Goal: Task Accomplishment & Management: Manage account settings

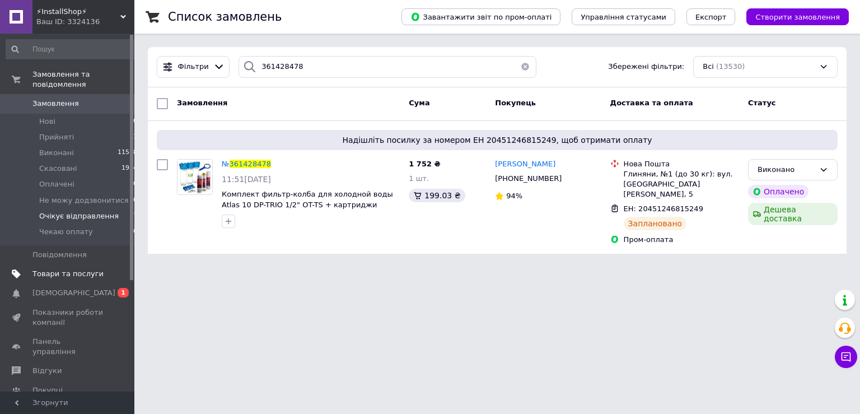
click at [71, 269] on span "Товари та послуги" at bounding box center [67, 274] width 71 height 10
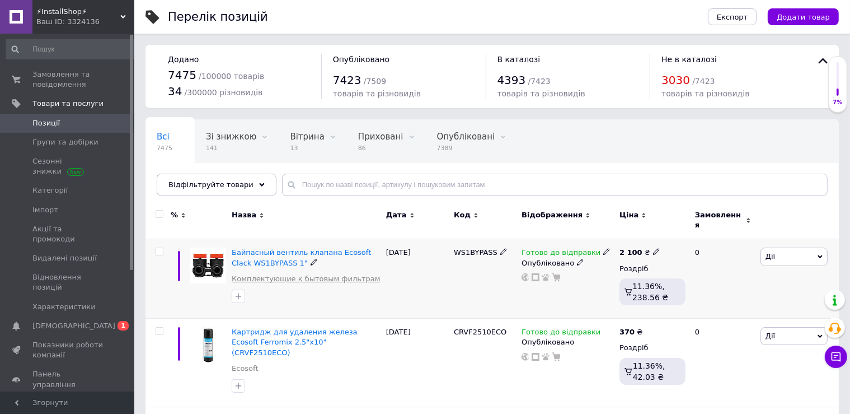
scroll to position [59, 0]
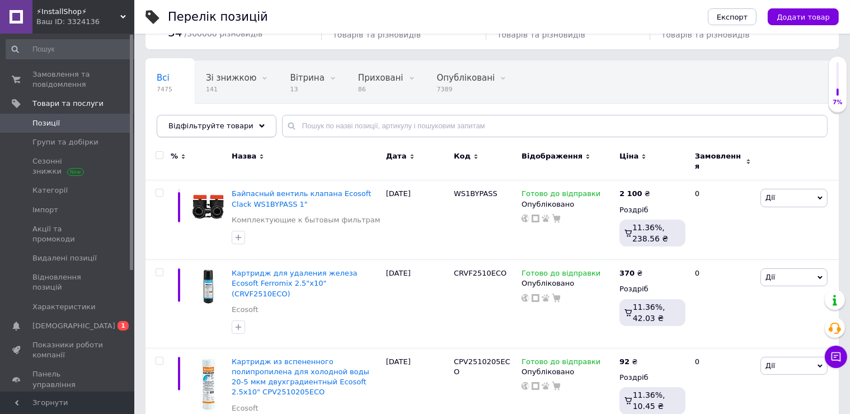
click at [217, 127] on span "Відфільтруйте товари" at bounding box center [210, 125] width 85 height 8
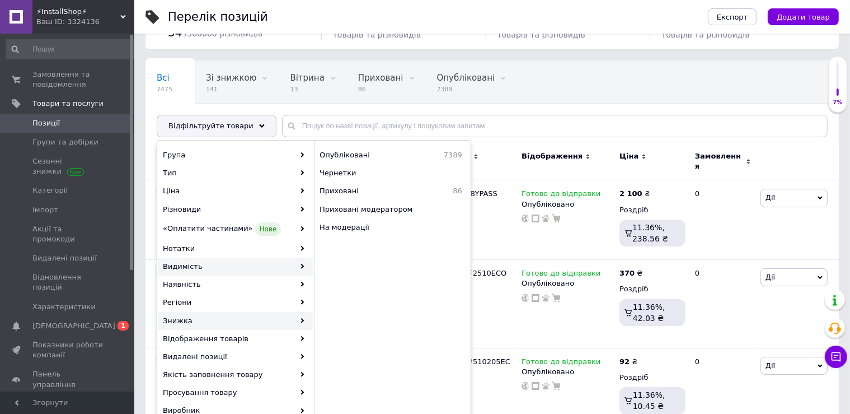
click at [302, 320] on icon at bounding box center [302, 320] width 5 height 5
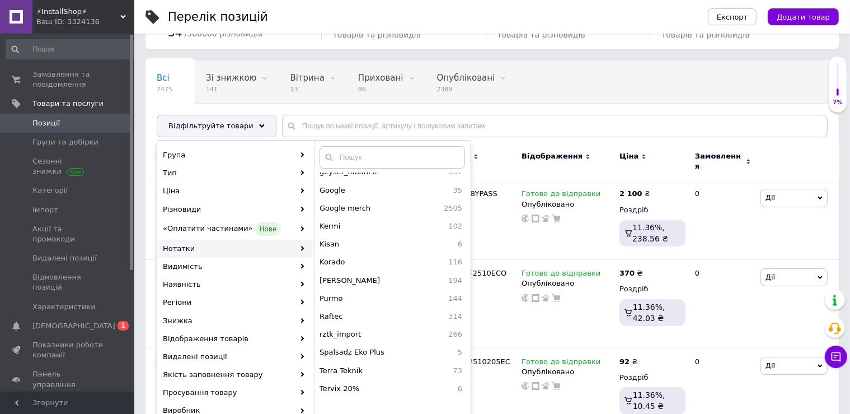
scroll to position [298, 0]
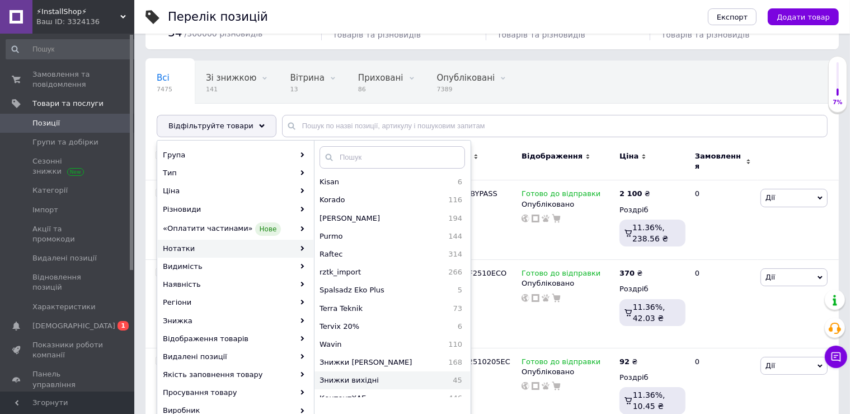
click at [344, 375] on span "Знижки вихідні" at bounding box center [377, 380] width 114 height 10
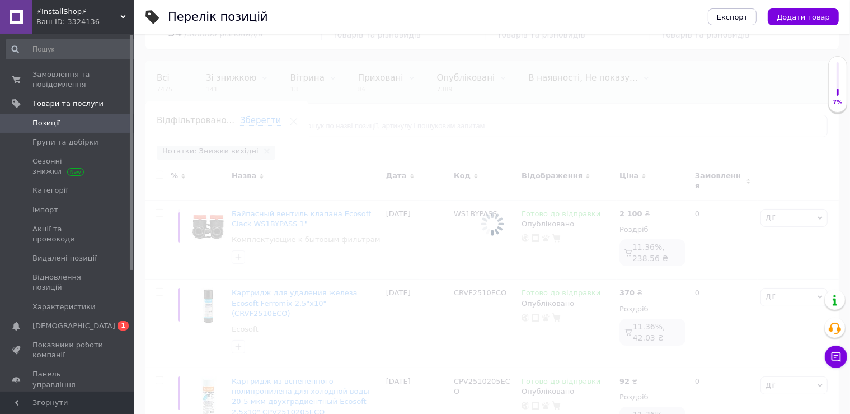
scroll to position [0, 26]
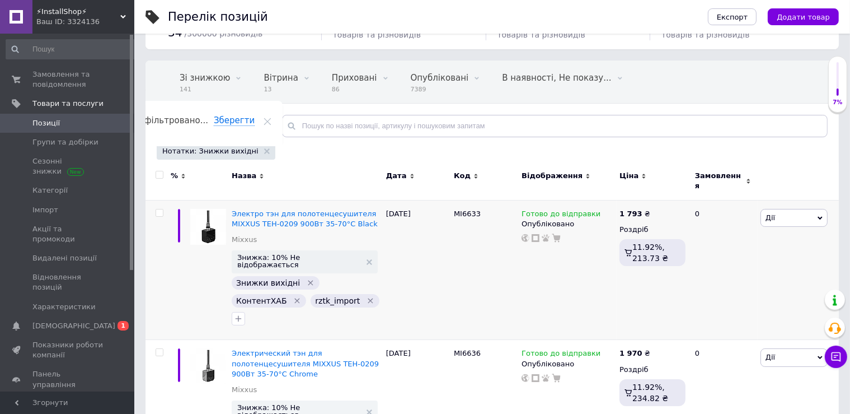
click at [158, 173] on input "checkbox" at bounding box center [159, 174] width 7 height 7
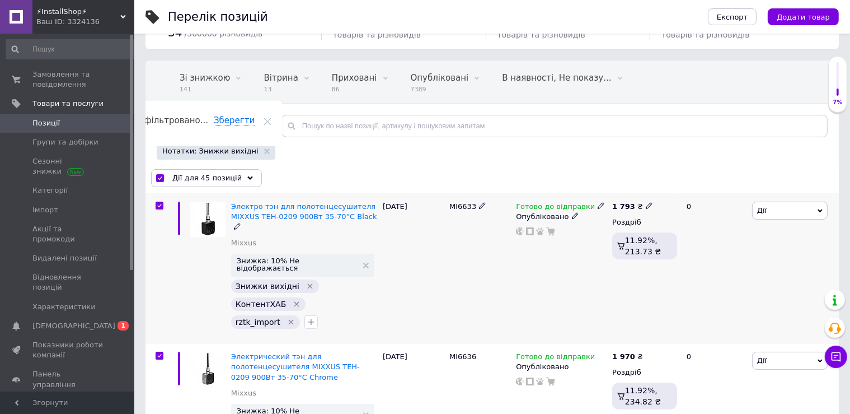
checkbox input "true"
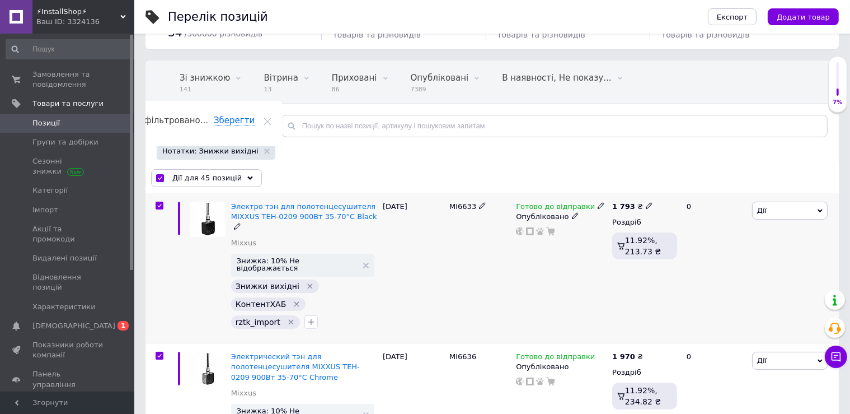
checkbox input "true"
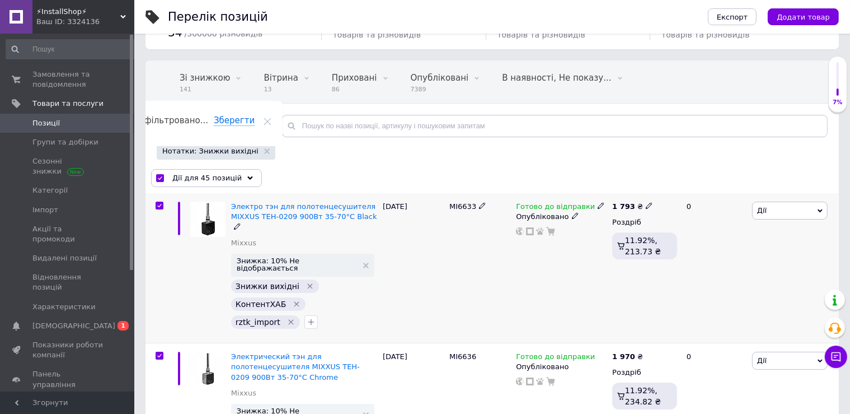
checkbox input "true"
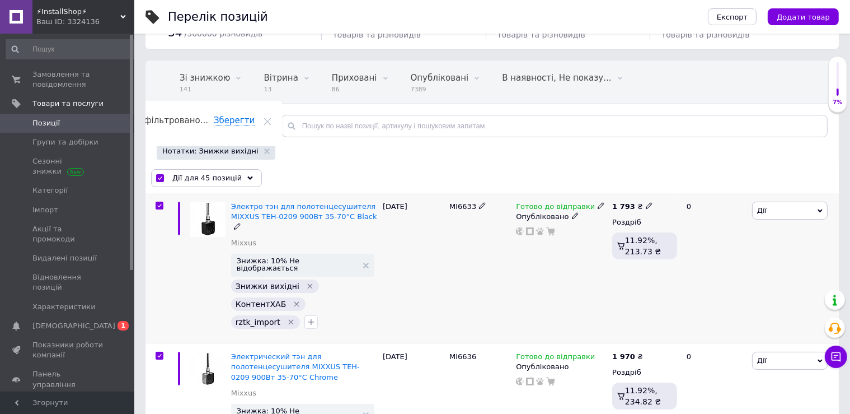
checkbox input "true"
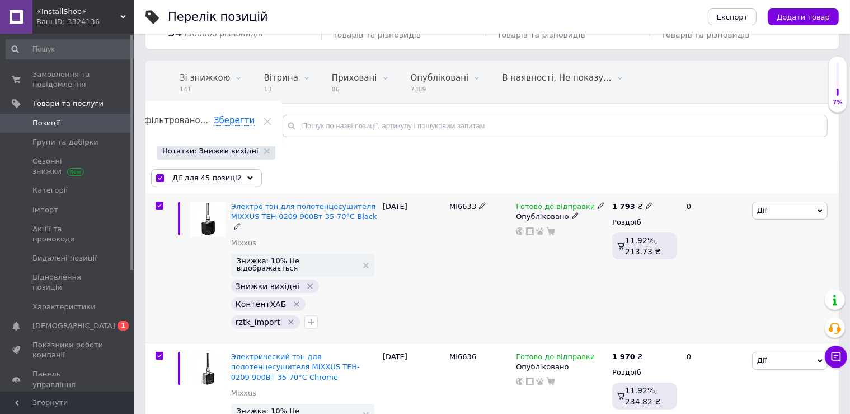
checkbox input "true"
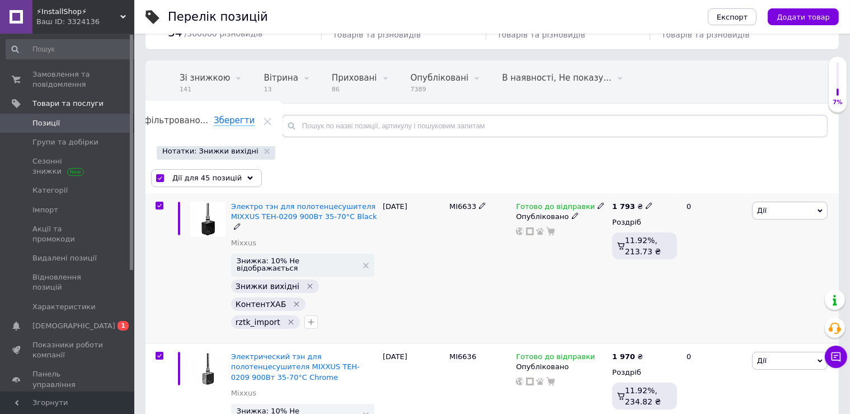
checkbox input "true"
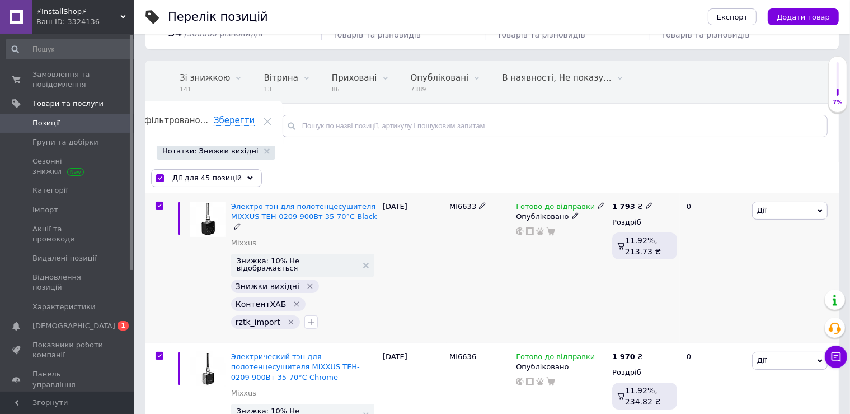
checkbox input "true"
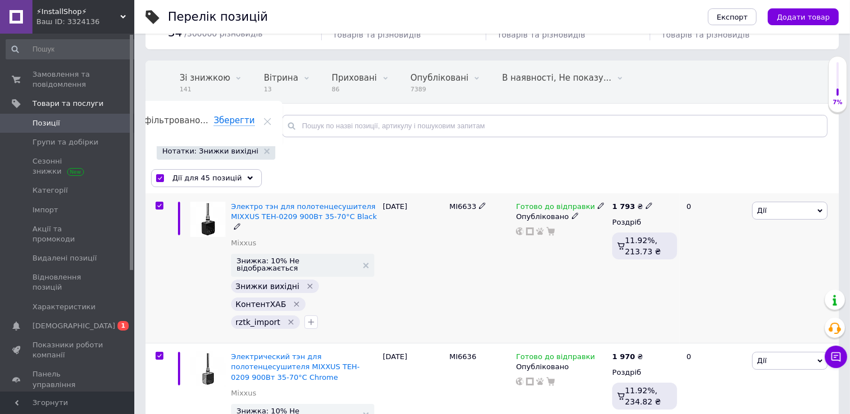
checkbox input "true"
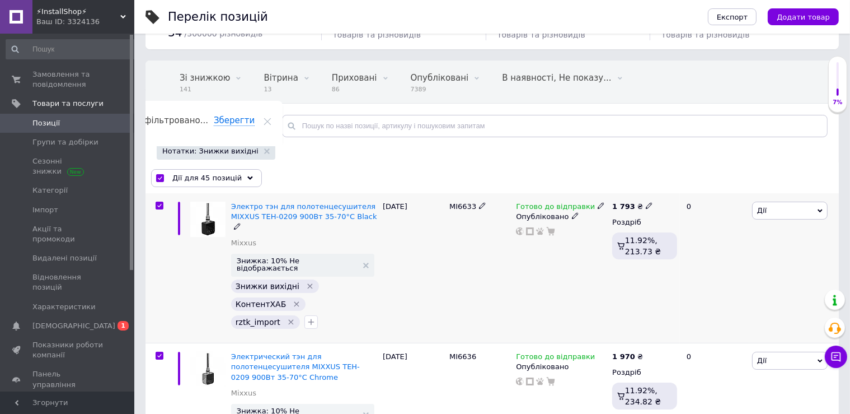
checkbox input "true"
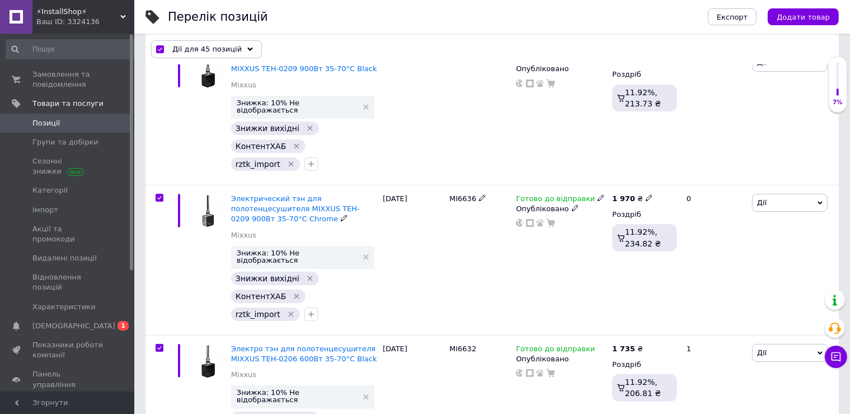
scroll to position [0, 0]
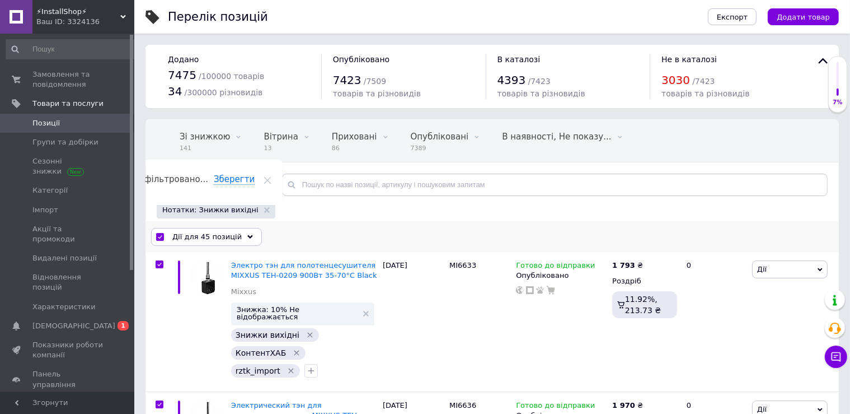
click at [220, 238] on span "Дії для 45 позицій" at bounding box center [206, 237] width 69 height 10
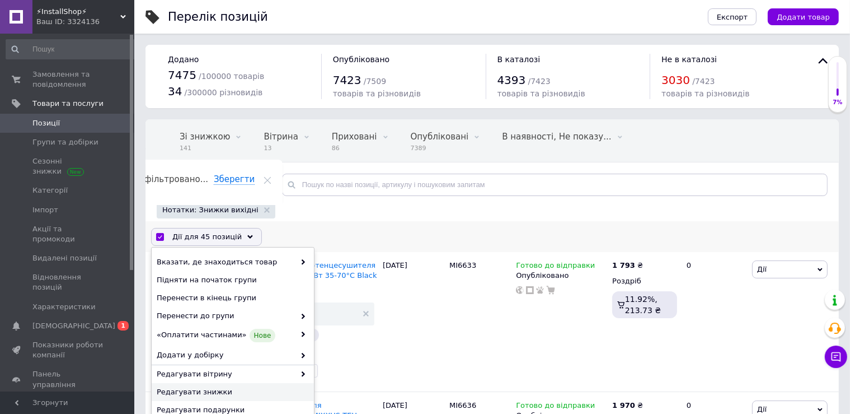
click at [200, 392] on span "Редагувати знижки" at bounding box center [231, 392] width 149 height 10
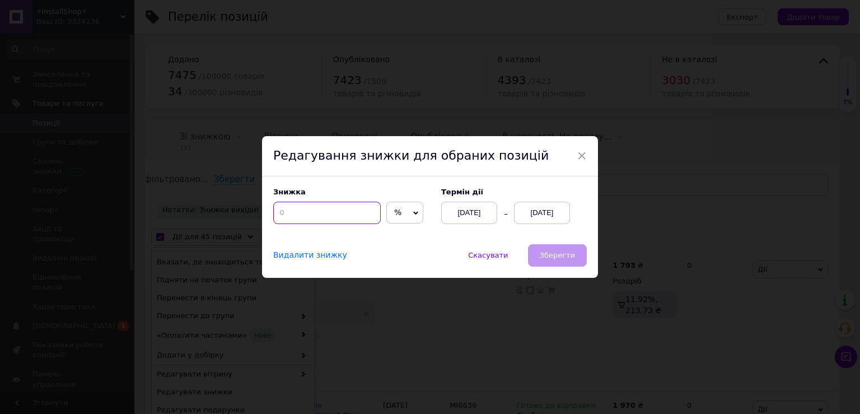
click at [294, 206] on input at bounding box center [326, 213] width 107 height 22
type input "10"
click at [532, 211] on div "[DATE]" at bounding box center [542, 213] width 56 height 22
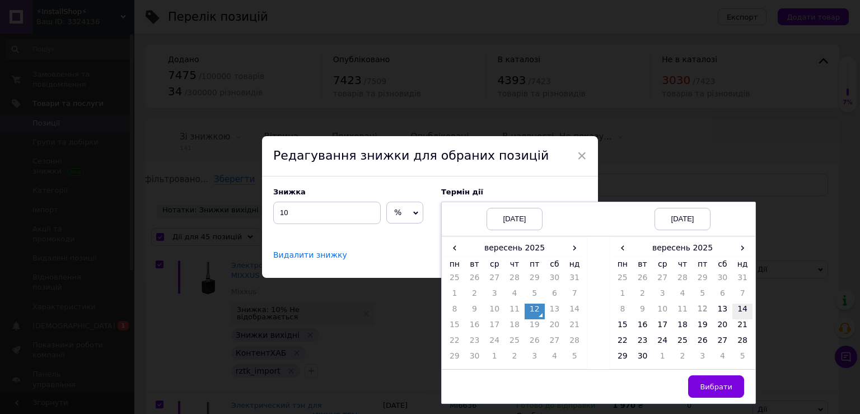
click at [734, 311] on td "14" at bounding box center [742, 311] width 20 height 16
click at [718, 383] on span "Вибрати" at bounding box center [716, 386] width 32 height 8
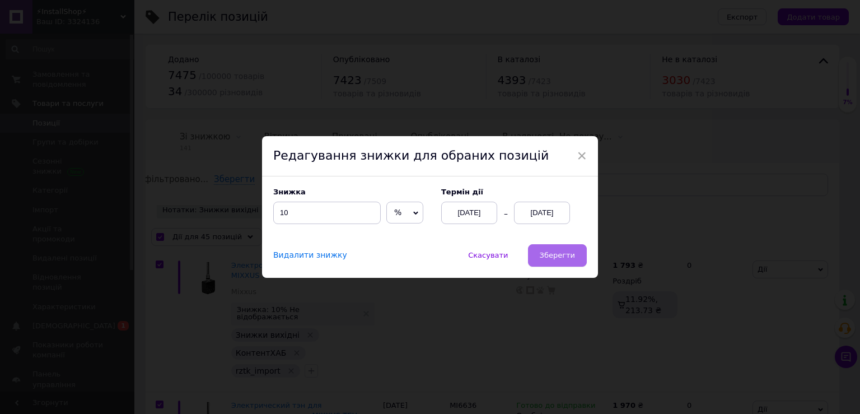
click at [554, 259] on span "Зберегти" at bounding box center [557, 255] width 35 height 8
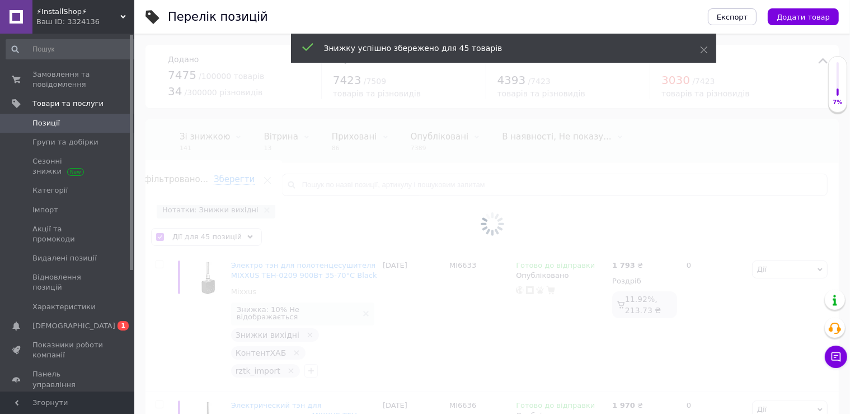
checkbox input "false"
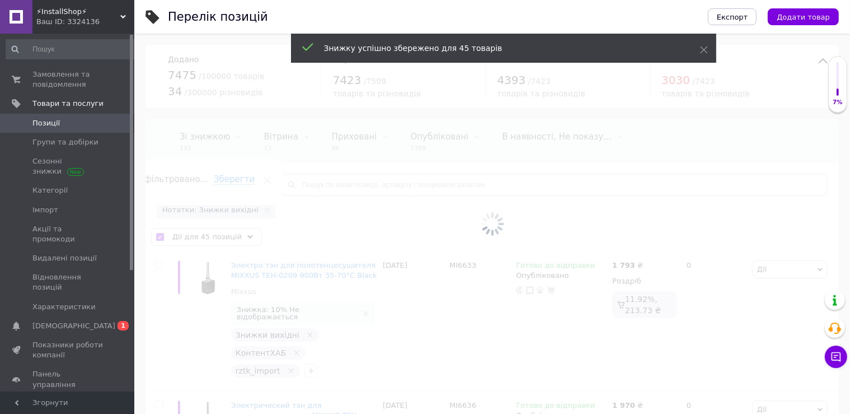
checkbox input "false"
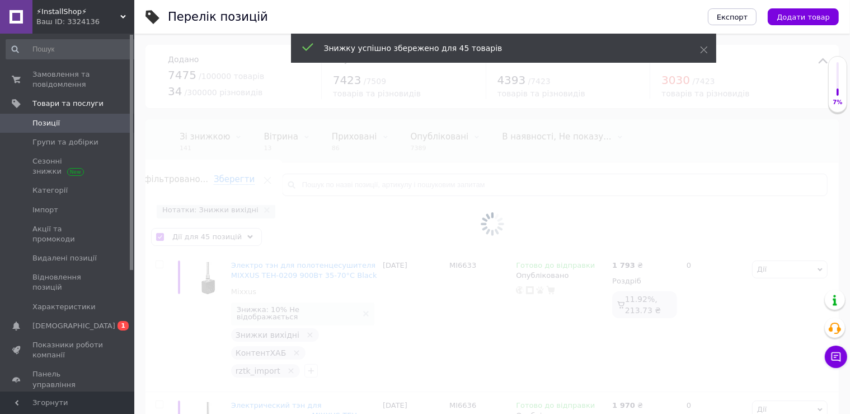
checkbox input "false"
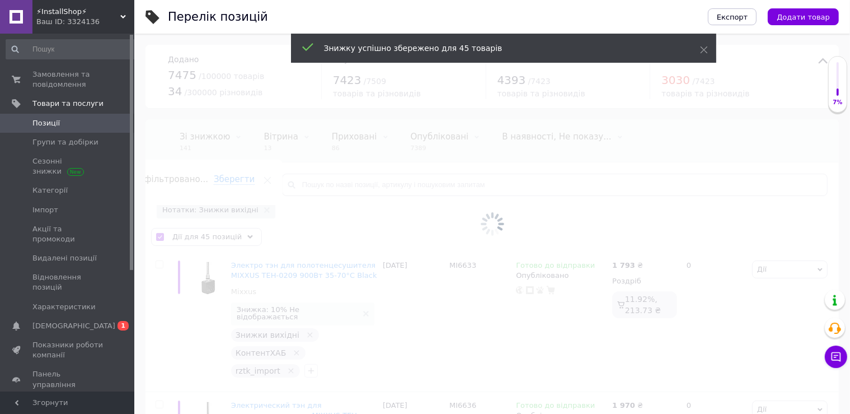
checkbox input "false"
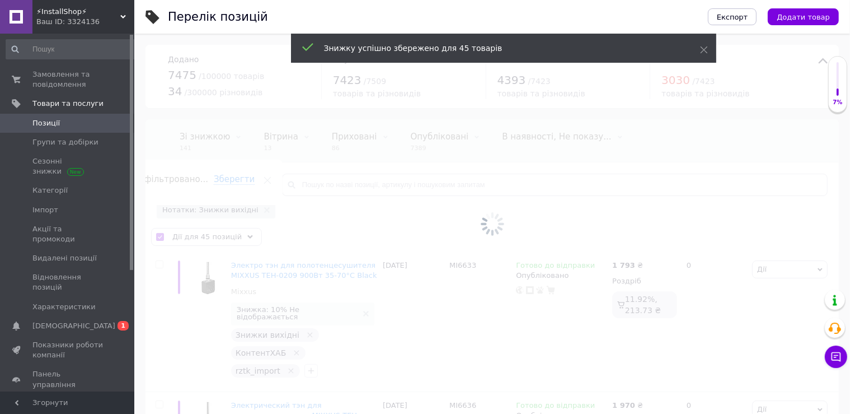
checkbox input "false"
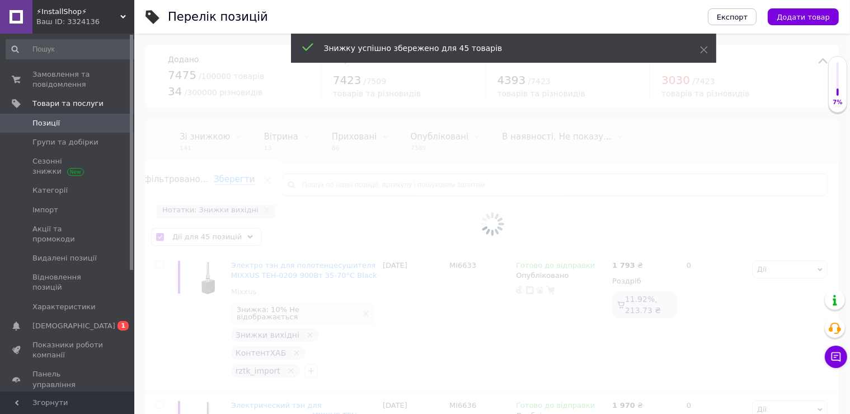
checkbox input "false"
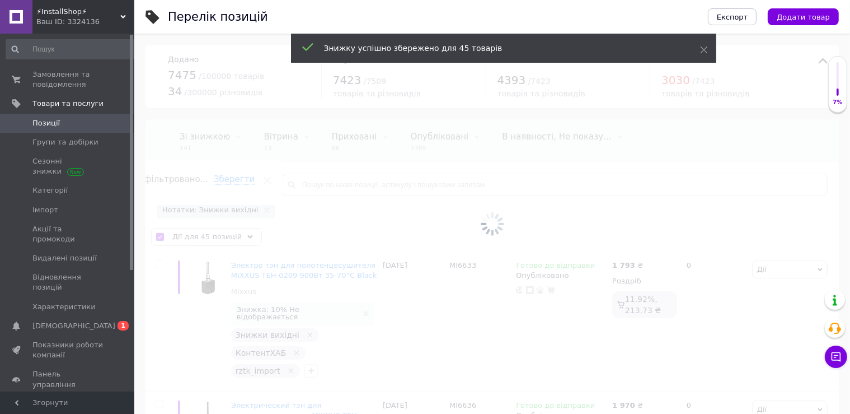
checkbox input "false"
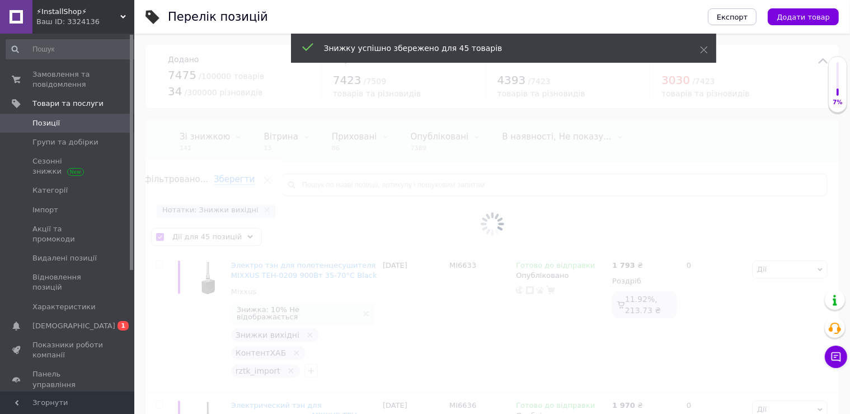
checkbox input "false"
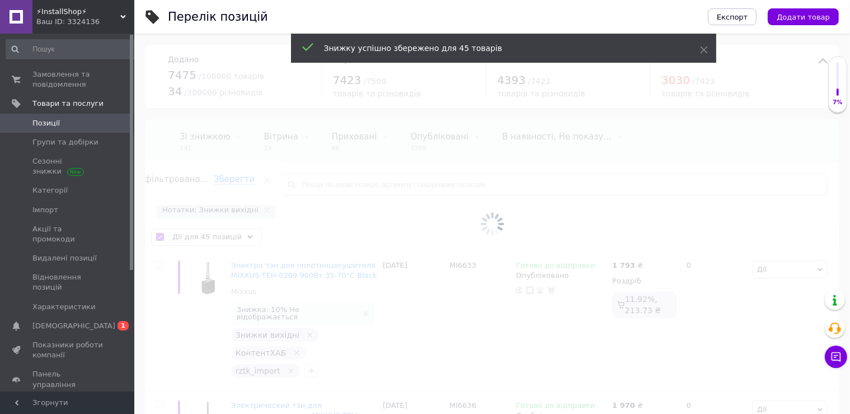
checkbox input "false"
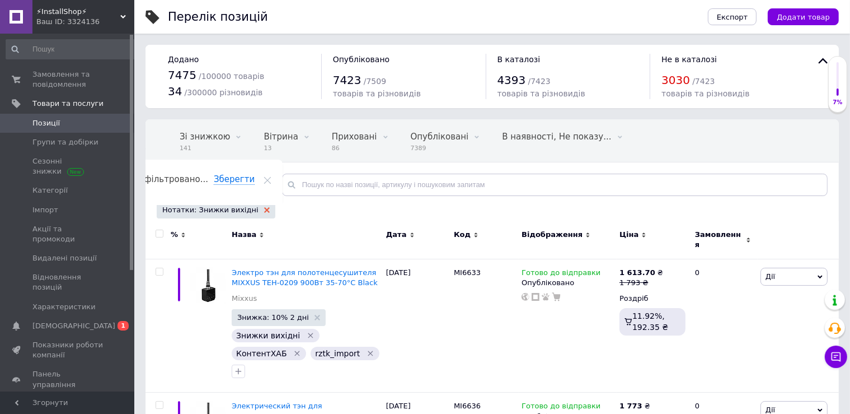
click at [264, 209] on use at bounding box center [267, 210] width 6 height 6
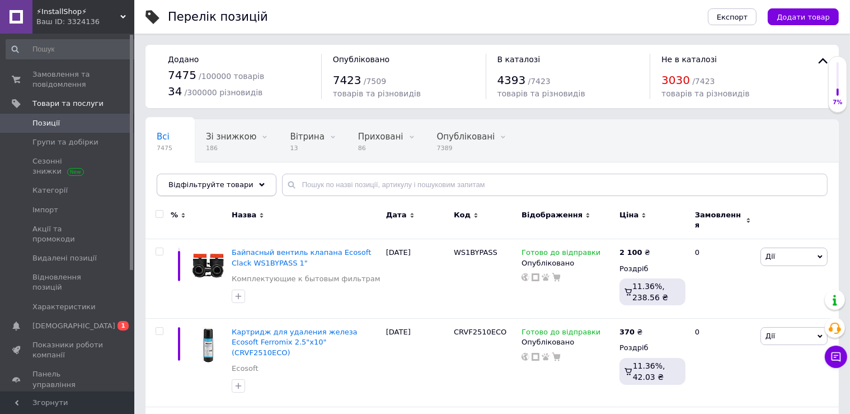
click at [243, 185] on div "Відфільтруйте товари" at bounding box center [217, 185] width 120 height 22
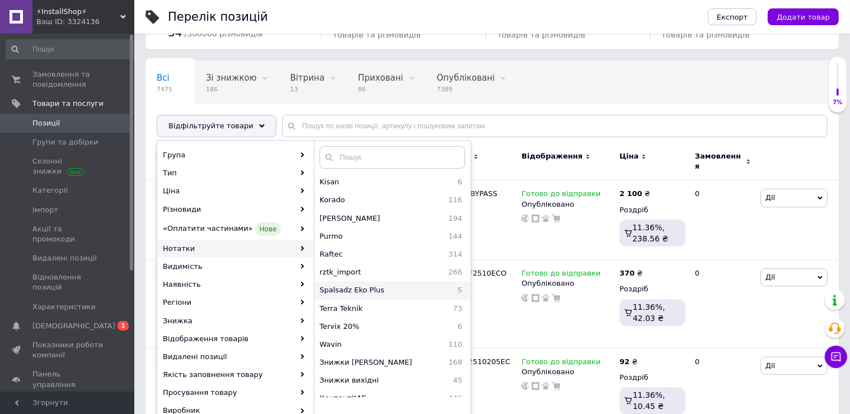
scroll to position [118, 0]
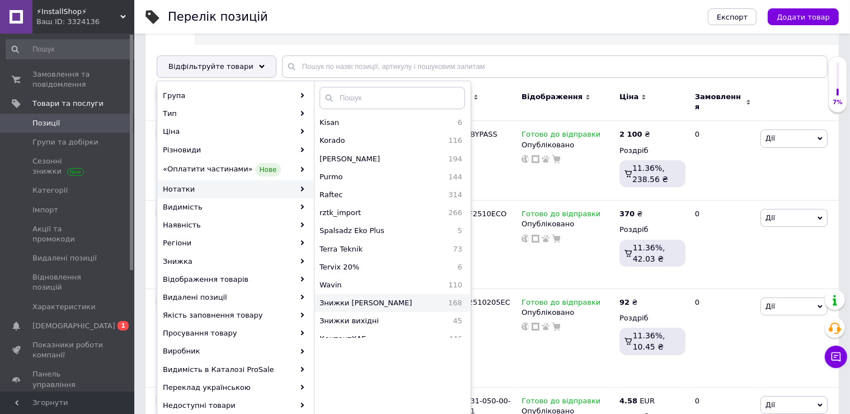
click at [353, 298] on span "Знижки [PERSON_NAME]" at bounding box center [379, 303] width 118 height 10
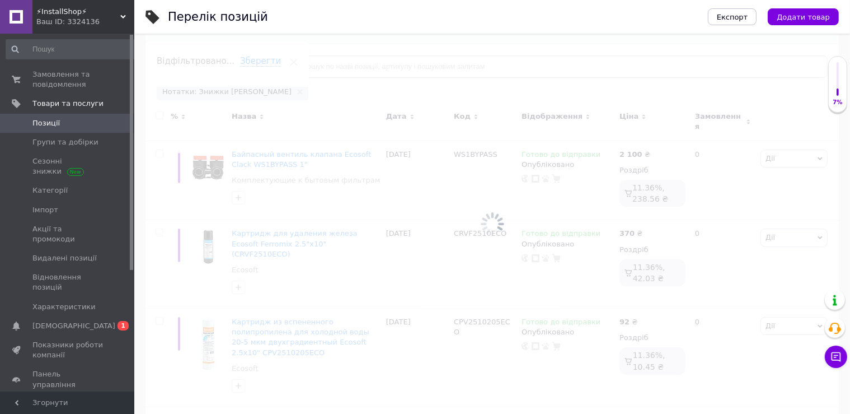
scroll to position [0, 26]
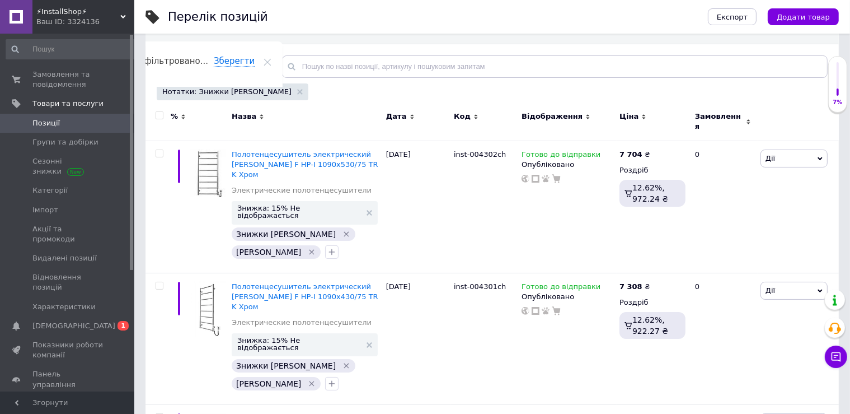
click at [159, 116] on input "checkbox" at bounding box center [159, 115] width 7 height 7
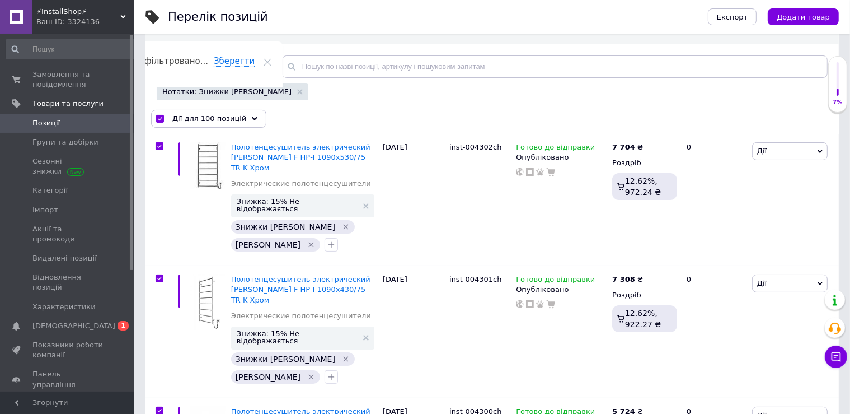
checkbox input "true"
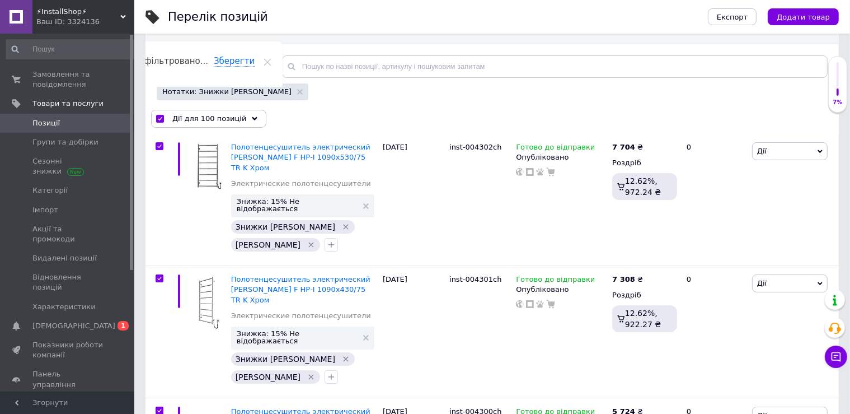
checkbox input "true"
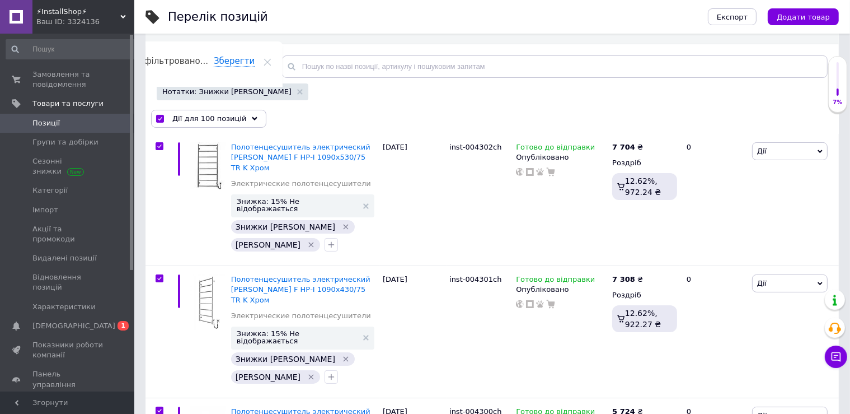
checkbox input "true"
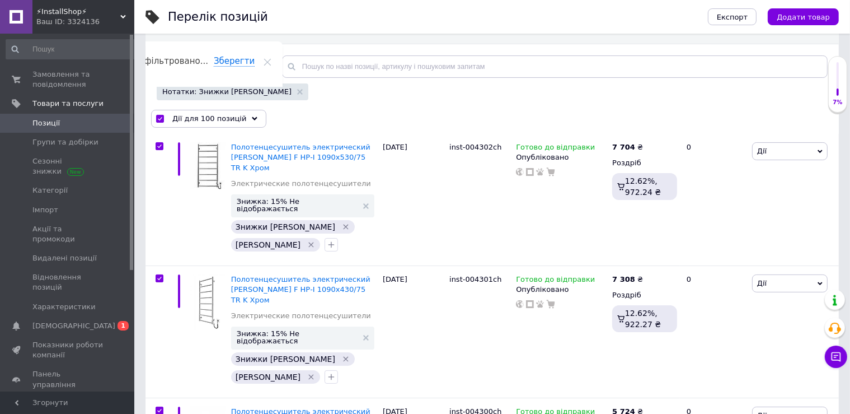
checkbox input "true"
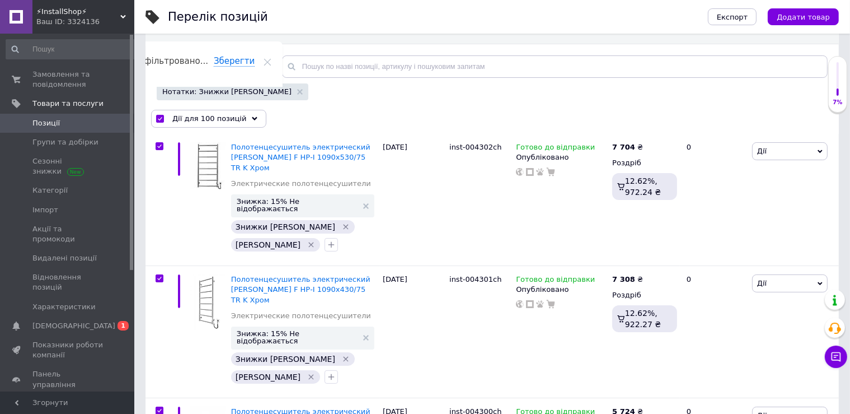
checkbox input "true"
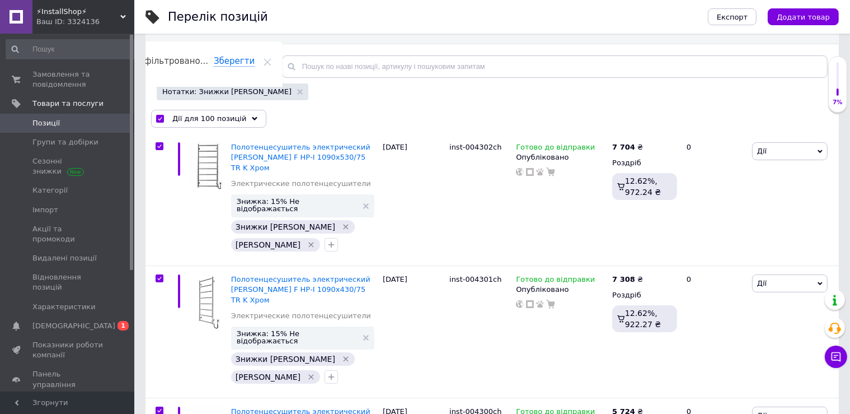
checkbox input "true"
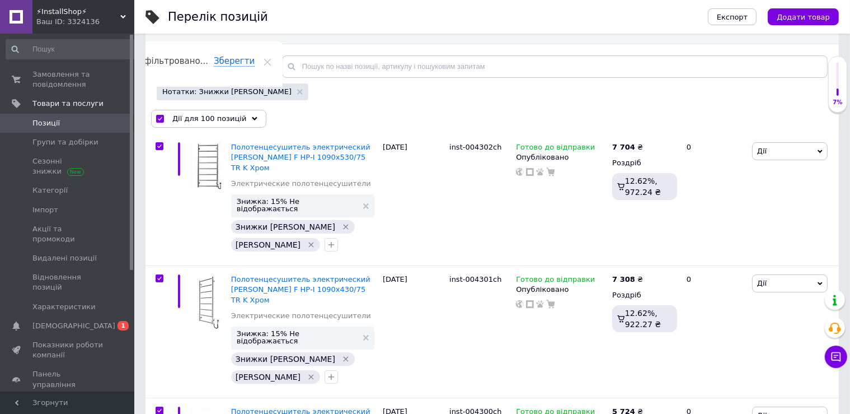
checkbox input "true"
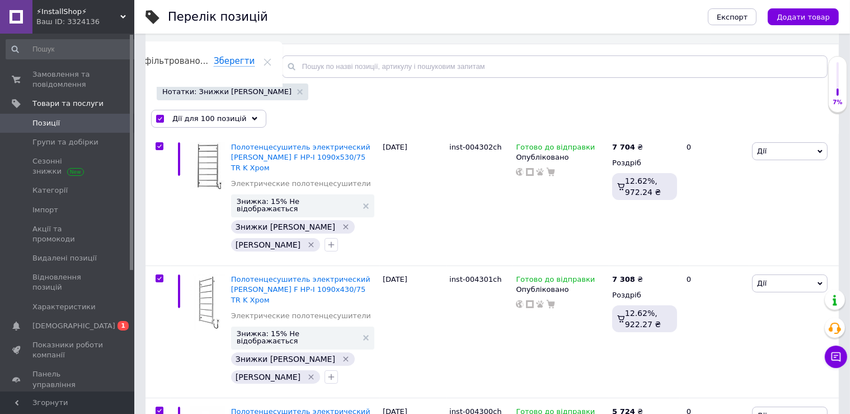
checkbox input "true"
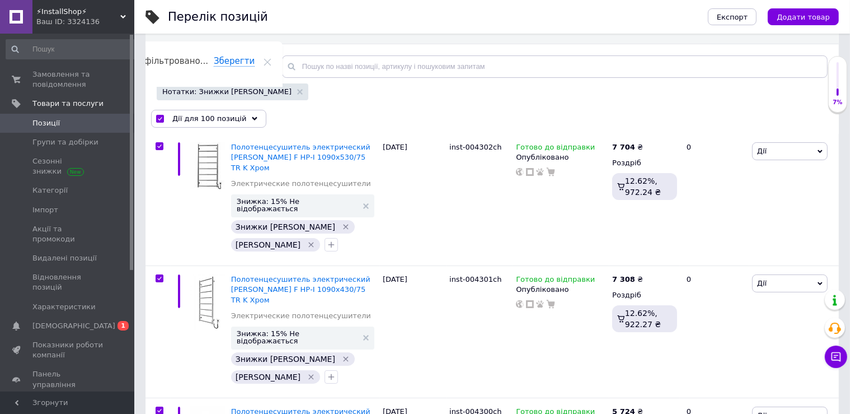
checkbox input "true"
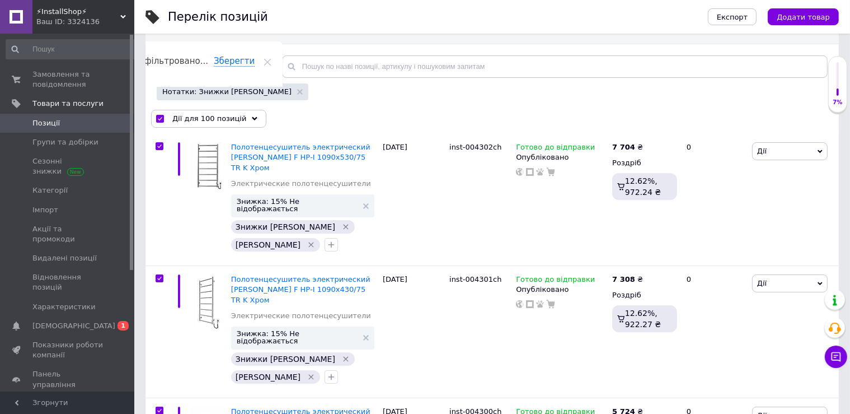
checkbox input "true"
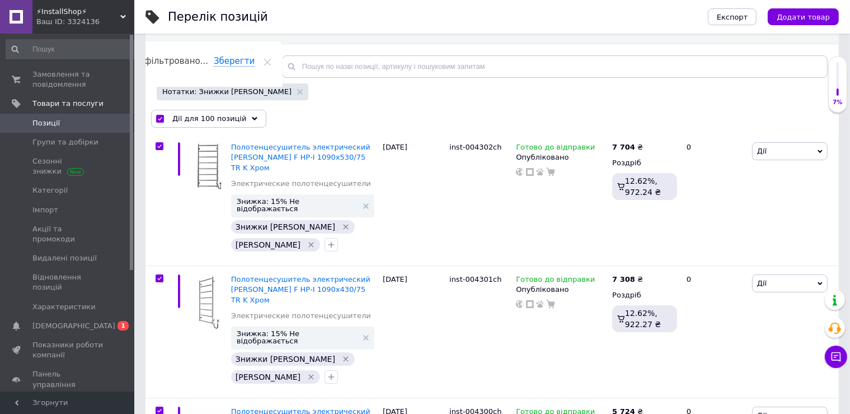
checkbox input "true"
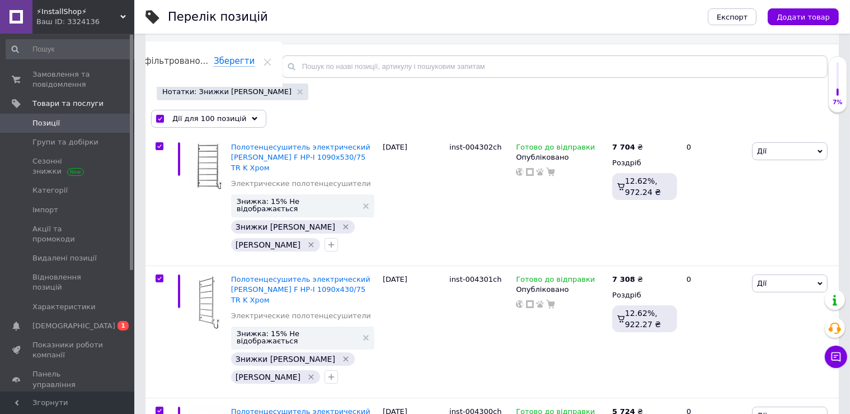
checkbox input "true"
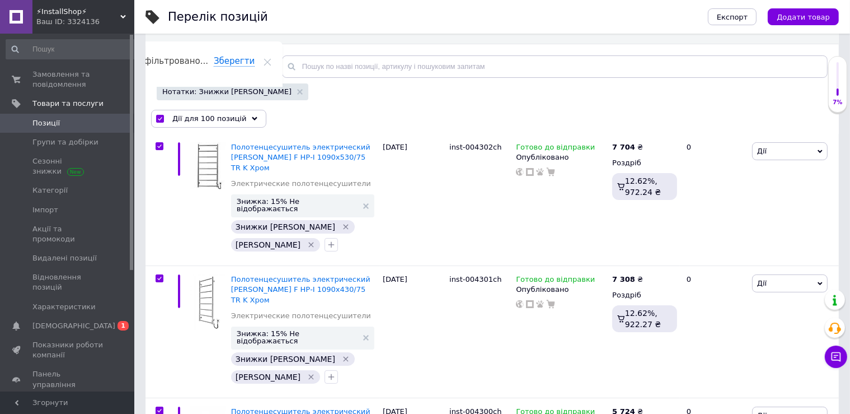
checkbox input "true"
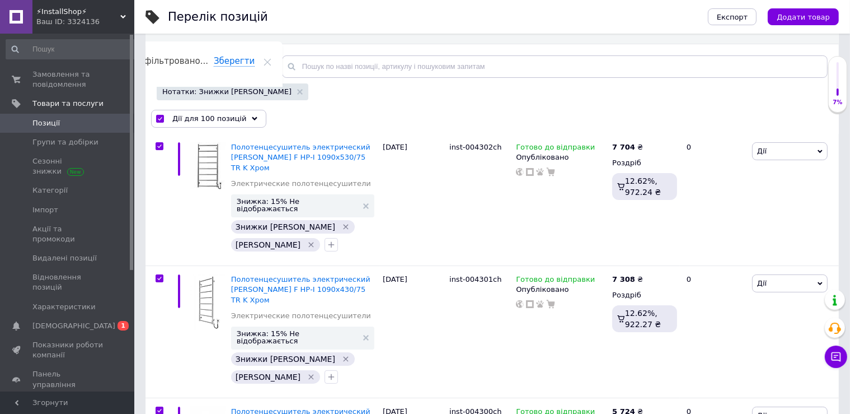
checkbox input "true"
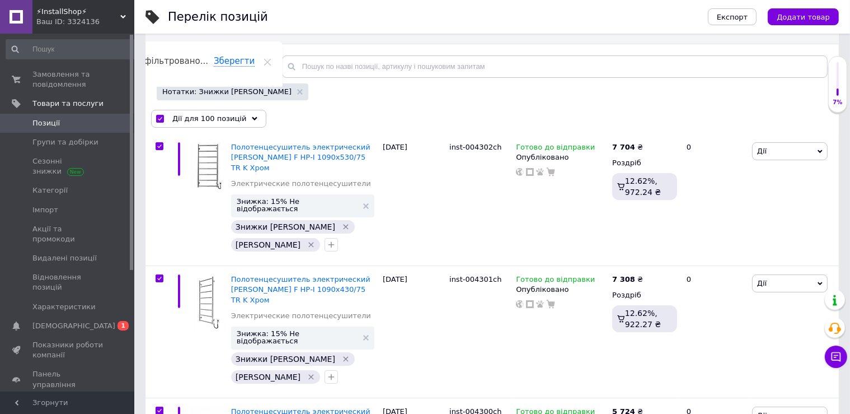
checkbox input "true"
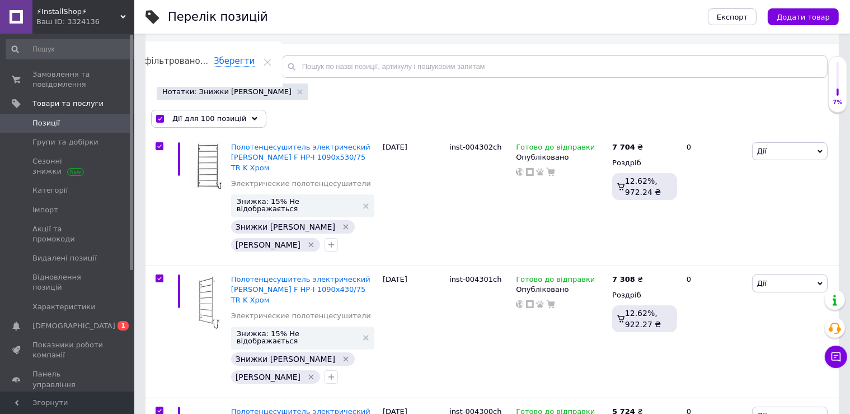
checkbox input "true"
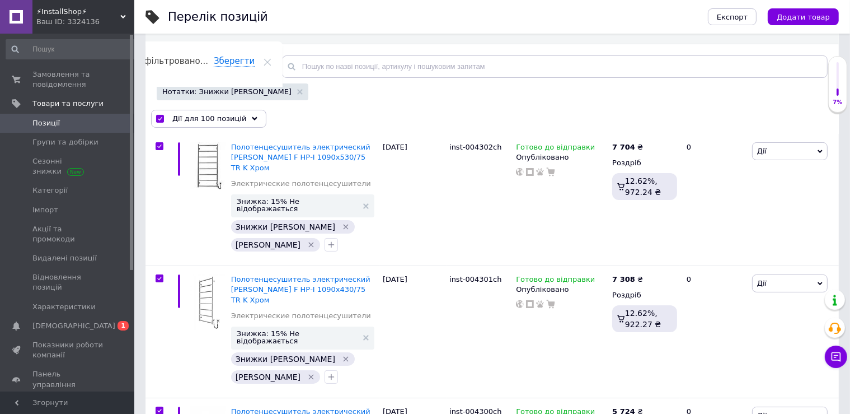
checkbox input "true"
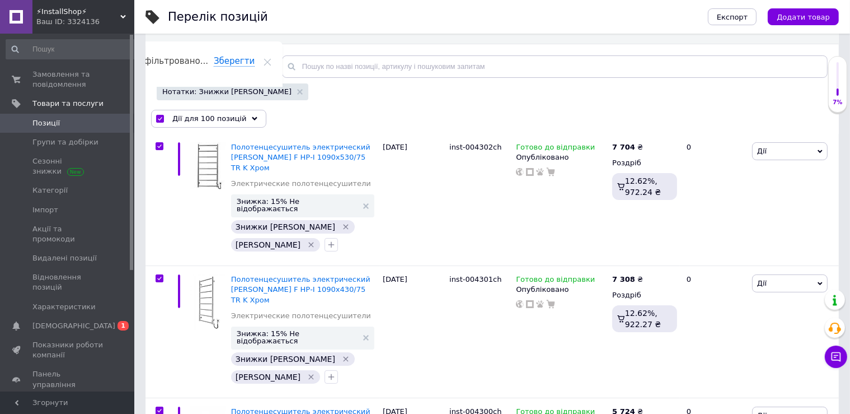
checkbox input "true"
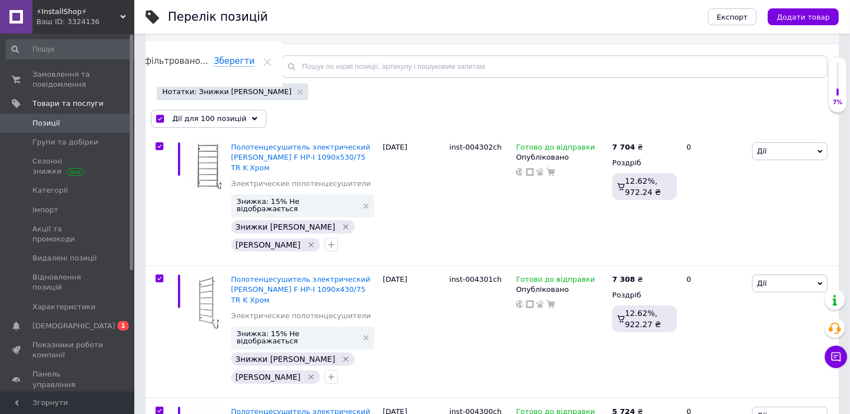
checkbox input "true"
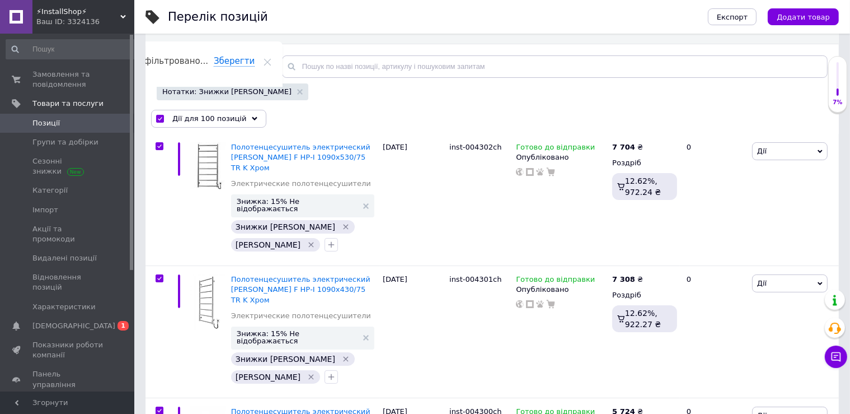
checkbox input "true"
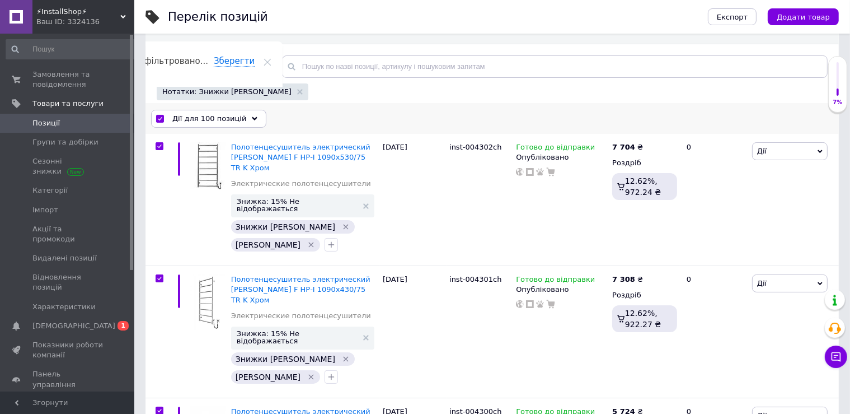
click at [194, 119] on span "Дії для 100 позицій" at bounding box center [209, 119] width 74 height 10
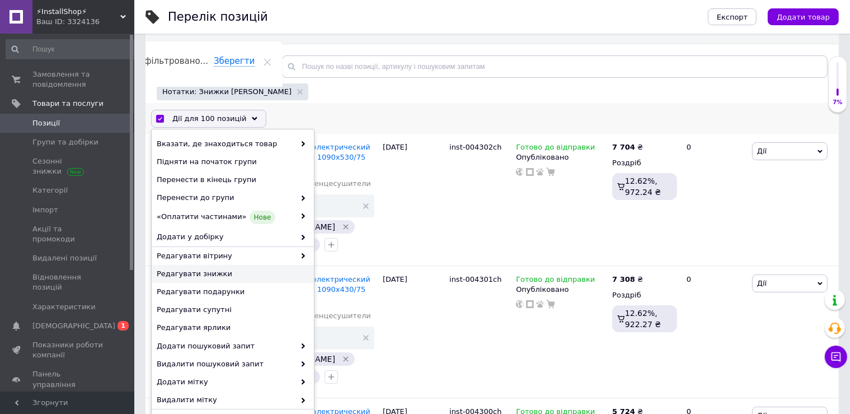
click at [214, 269] on span "Редагувати знижки" at bounding box center [231, 274] width 149 height 10
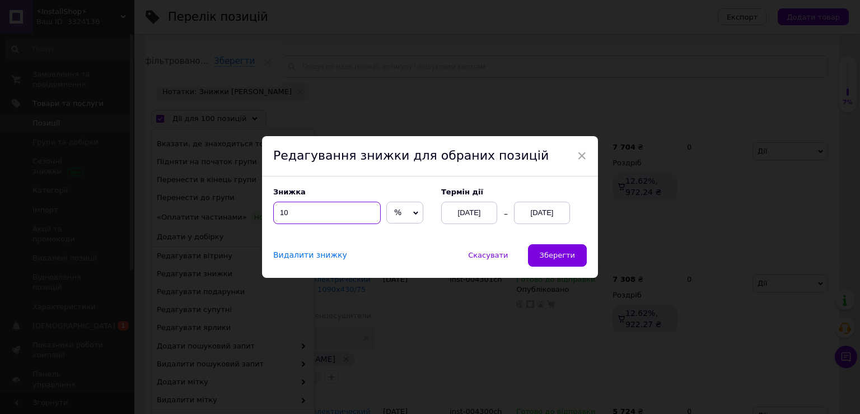
drag, startPoint x: 298, startPoint y: 216, endPoint x: 281, endPoint y: 214, distance: 16.9
click at [281, 214] on input "10" at bounding box center [326, 213] width 107 height 22
type input "15"
click at [550, 254] on span "Зберегти" at bounding box center [557, 255] width 35 height 8
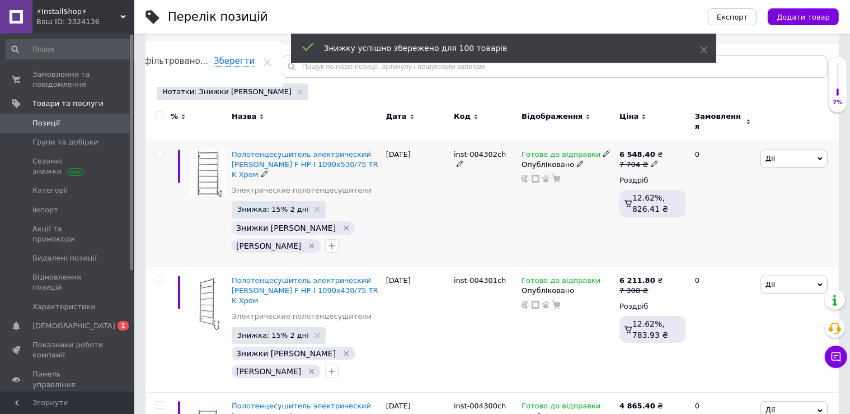
checkbox input "false"
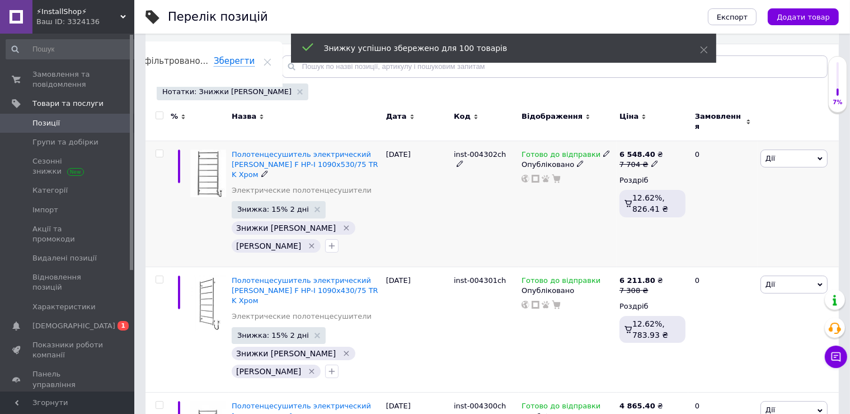
checkbox input "false"
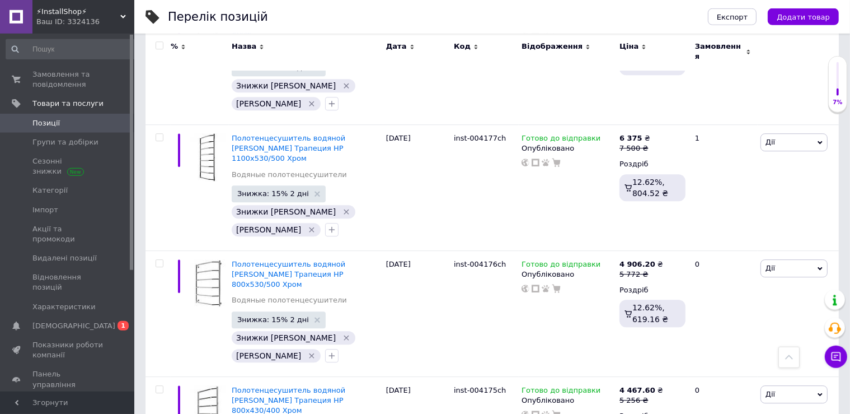
scroll to position [11835, 0]
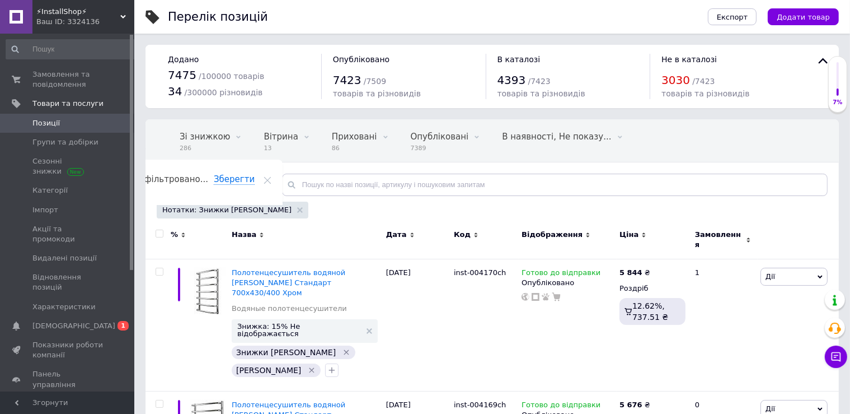
click at [161, 232] on input "checkbox" at bounding box center [159, 233] width 7 height 7
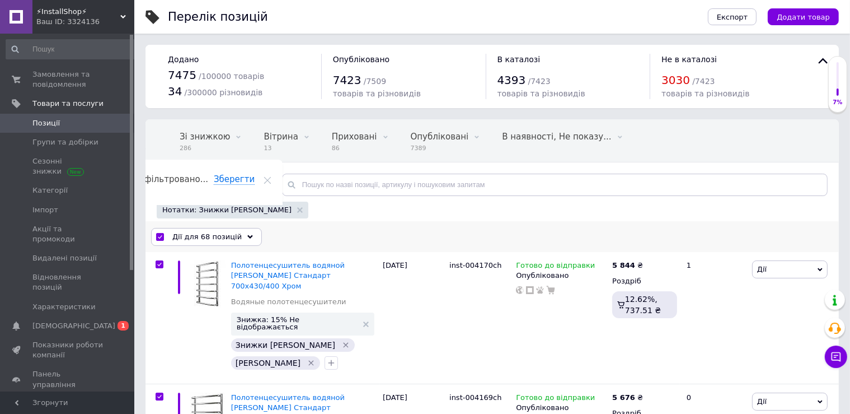
click at [206, 232] on span "Дії для 68 позицій" at bounding box center [206, 237] width 69 height 10
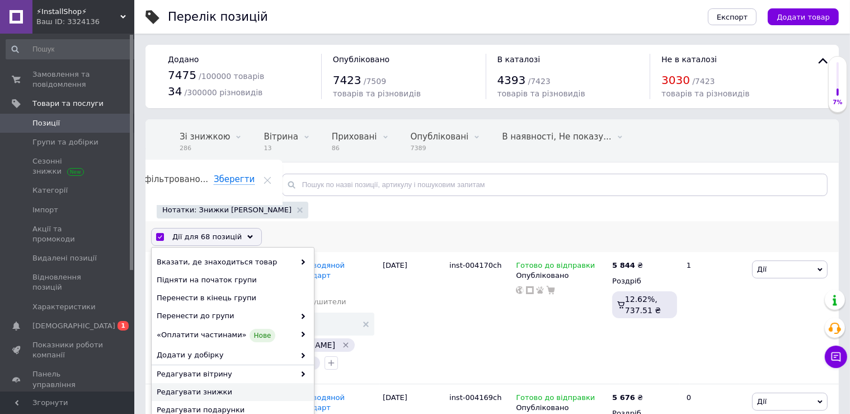
click at [236, 393] on span "Редагувати знижки" at bounding box center [231, 392] width 149 height 10
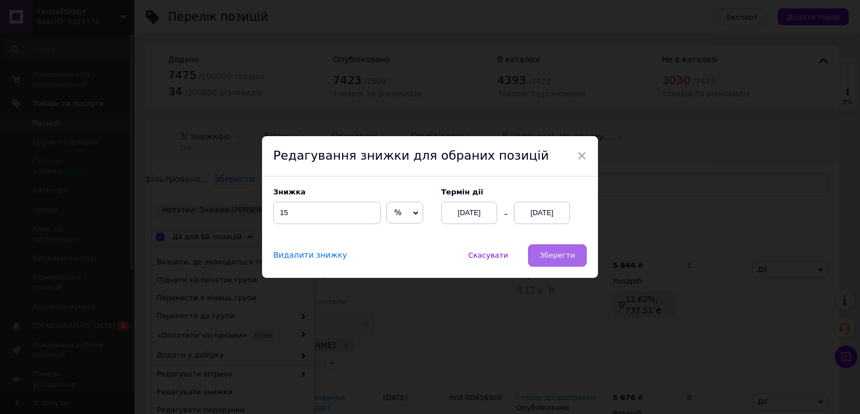
click at [547, 253] on span "Зберегти" at bounding box center [557, 255] width 35 height 8
